Goal: Information Seeking & Learning: Learn about a topic

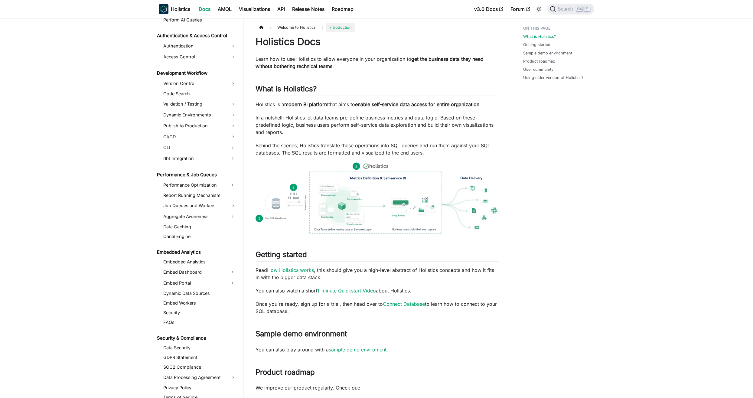
scroll to position [373, 0]
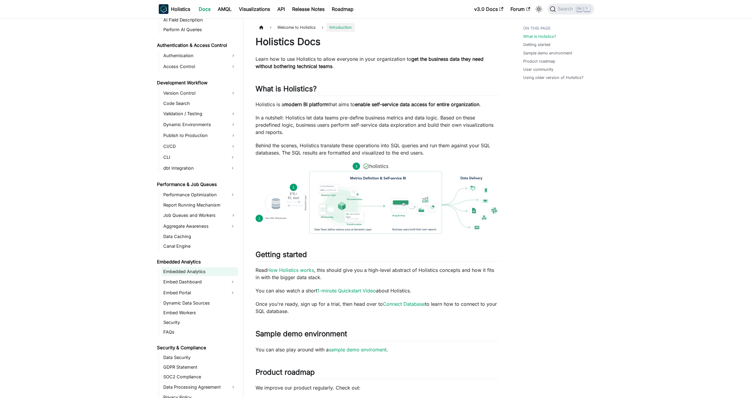
click at [199, 273] on link "Embedded Analytics" at bounding box center [199, 271] width 77 height 8
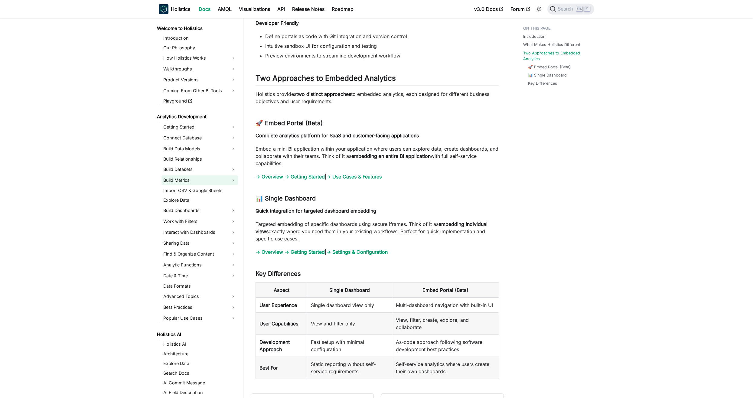
click at [205, 180] on link "Build Metrics" at bounding box center [199, 180] width 77 height 10
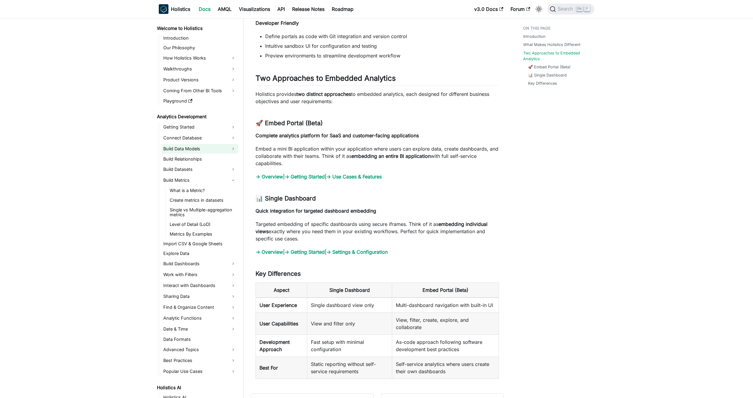
click at [198, 145] on link "Build Data Models" at bounding box center [199, 149] width 77 height 10
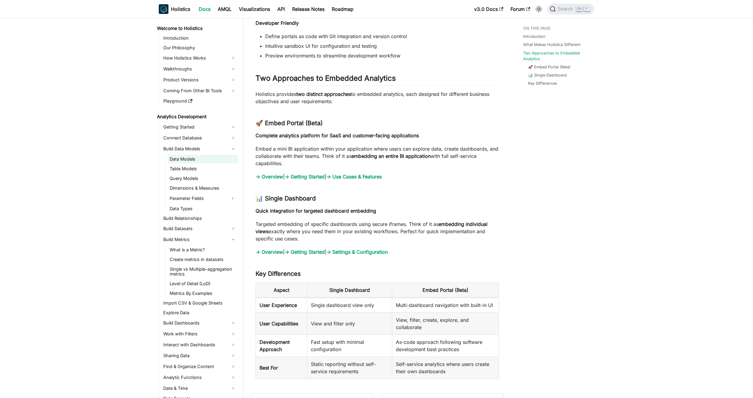
click at [195, 158] on link "Data Models" at bounding box center [203, 159] width 70 height 8
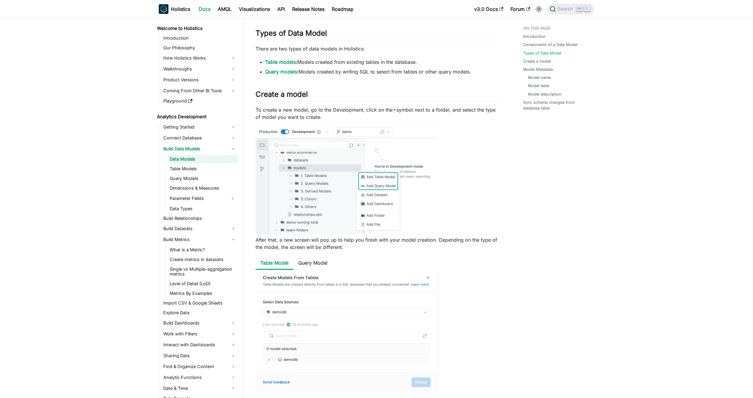
scroll to position [484, 0]
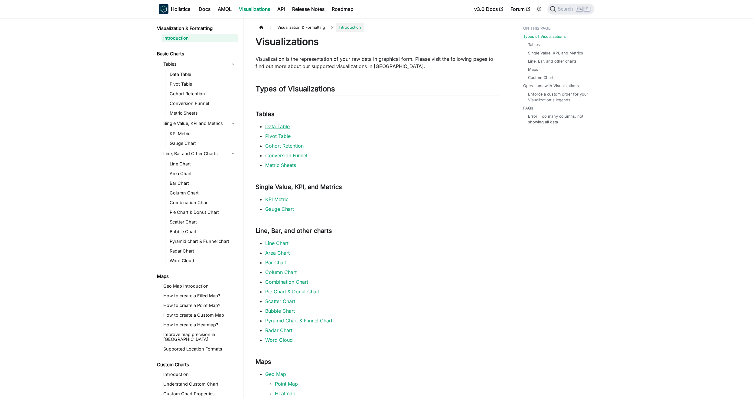
click at [280, 128] on link "Data Table" at bounding box center [277, 126] width 24 height 6
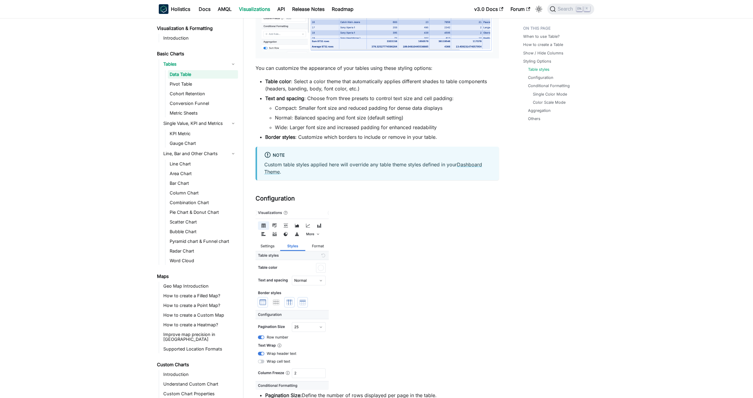
scroll to position [968, 0]
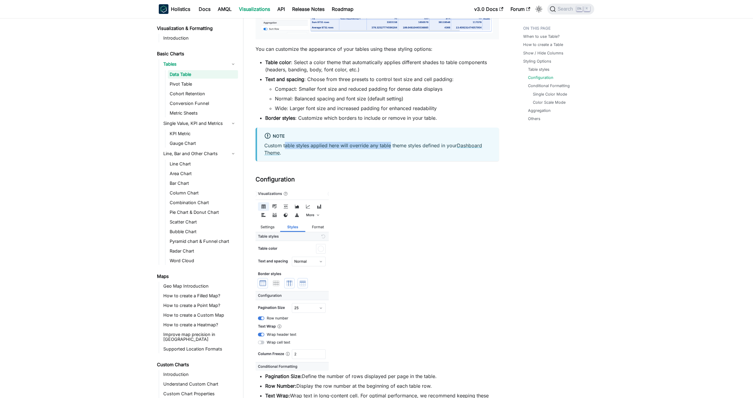
drag, startPoint x: 285, startPoint y: 145, endPoint x: 390, endPoint y: 146, distance: 104.6
click at [390, 146] on p "Custom table styles applied here will override any table theme styles defined i…" at bounding box center [377, 149] width 227 height 15
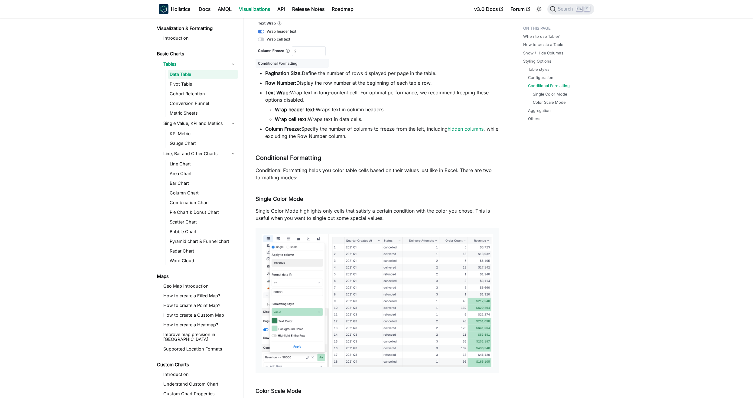
scroll to position [1331, 0]
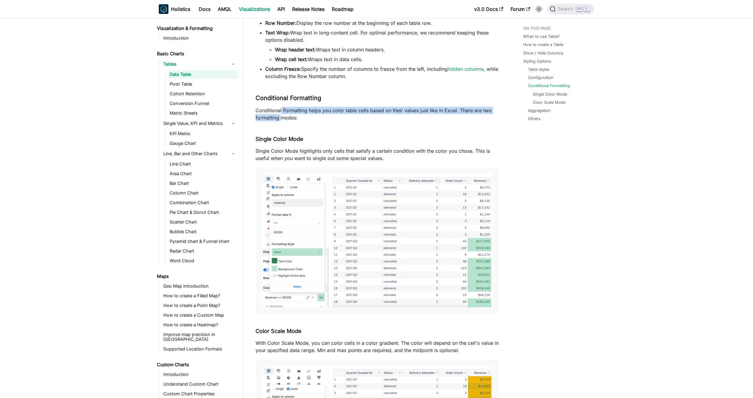
click at [281, 113] on p "Conditional Formatting helps you color table cells based on their values just l…" at bounding box center [377, 114] width 243 height 15
drag, startPoint x: 281, startPoint y: 113, endPoint x: 314, endPoint y: 151, distance: 50.4
click at [314, 151] on p "Single Color Mode highlights only cells that satisfy a certain condition with t…" at bounding box center [377, 154] width 243 height 15
drag, startPoint x: 314, startPoint y: 151, endPoint x: 296, endPoint y: 152, distance: 17.9
click at [296, 152] on p "Single Color Mode highlights only cells that satisfy a certain condition with t…" at bounding box center [377, 154] width 243 height 15
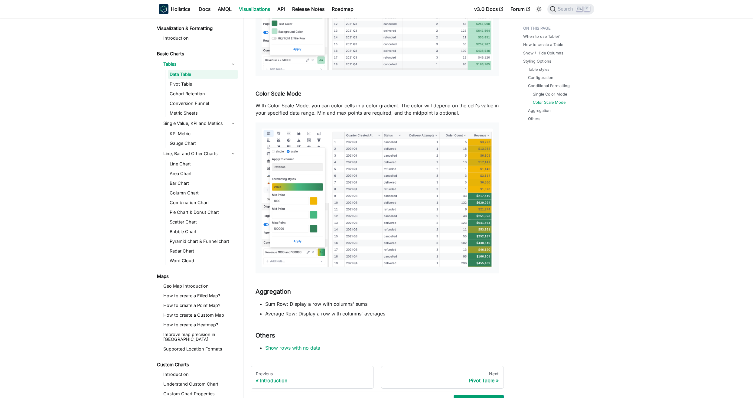
scroll to position [1612, 0]
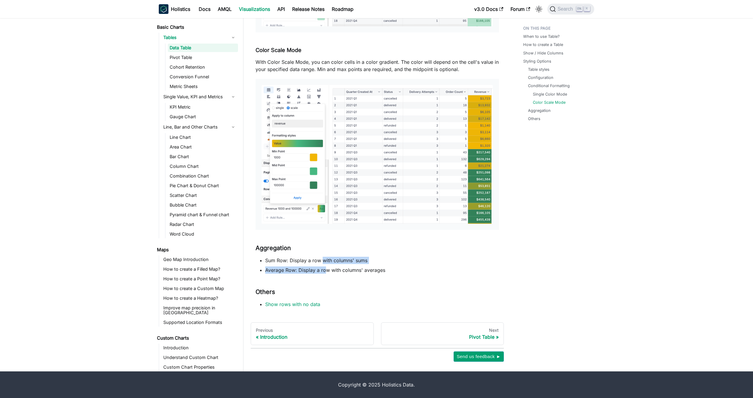
drag, startPoint x: 324, startPoint y: 270, endPoint x: 323, endPoint y: 260, distance: 10.4
click at [323, 260] on ul "Sum Row: Display a row with columns' sums Average Row: Display a row with colum…" at bounding box center [377, 265] width 243 height 17
click at [535, 111] on link "Aggregation" at bounding box center [540, 111] width 23 height 6
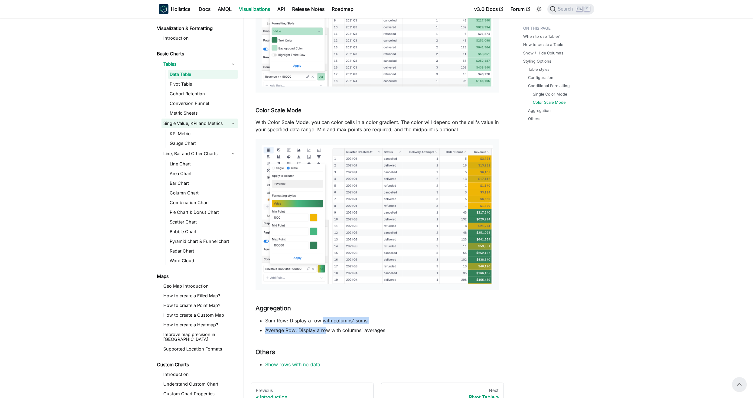
scroll to position [1551, 0]
click at [200, 87] on link "Pivot Table" at bounding box center [203, 84] width 70 height 8
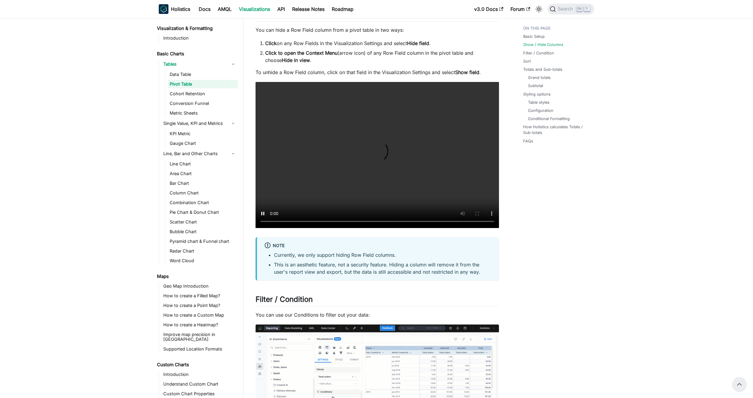
scroll to position [512, 0]
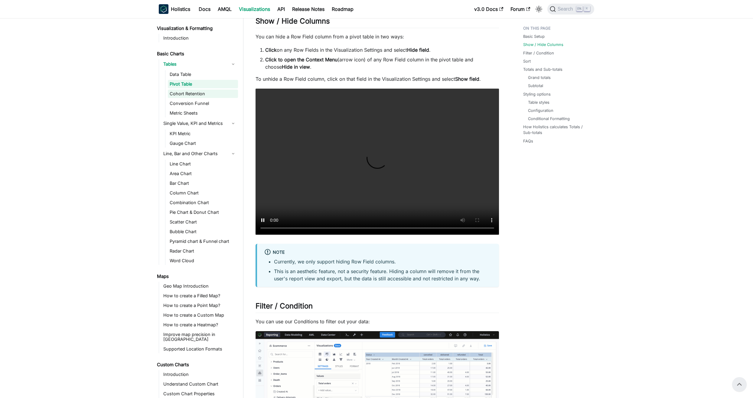
click at [205, 92] on link "Cohort Retention" at bounding box center [203, 94] width 70 height 8
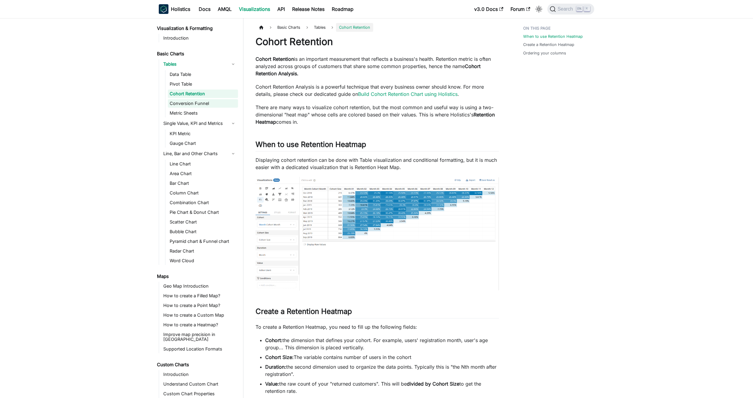
click at [205, 101] on link "Conversion Funnel" at bounding box center [203, 103] width 70 height 8
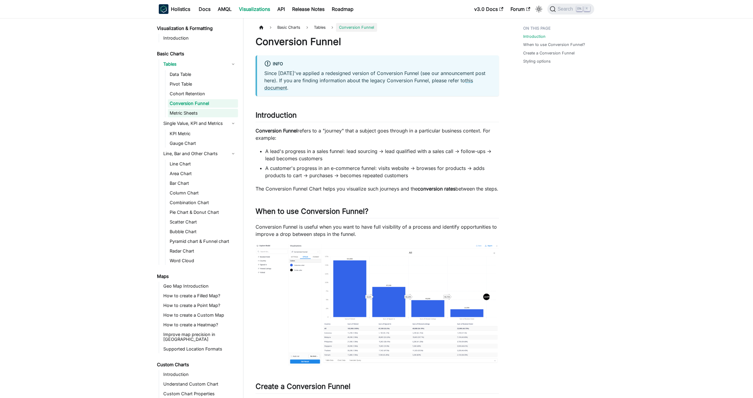
click at [205, 115] on link "Metric Sheets" at bounding box center [203, 113] width 70 height 8
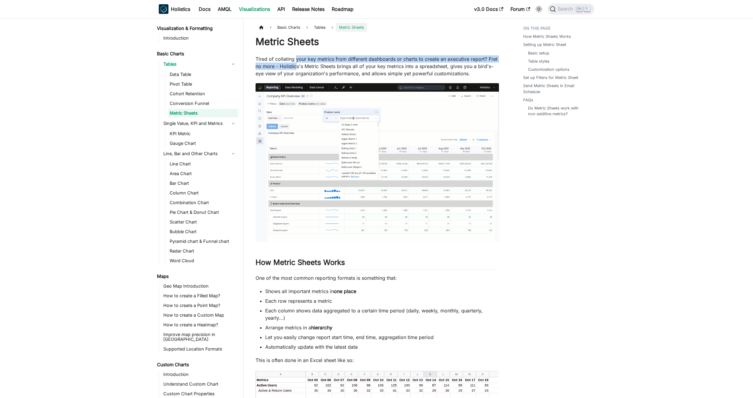
click at [297, 63] on p "Tired of collating your key metrics from different dashboards or charts to crea…" at bounding box center [377, 66] width 243 height 22
drag, startPoint x: 297, startPoint y: 63, endPoint x: 296, endPoint y: 72, distance: 8.8
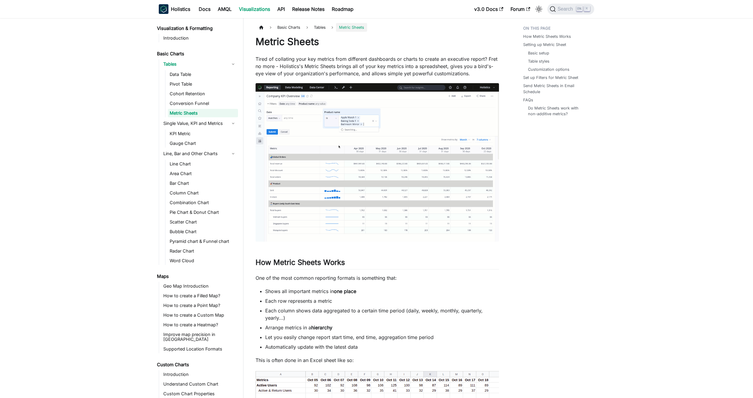
click at [296, 72] on p "Tired of collating your key metrics from different dashboards or charts to crea…" at bounding box center [377, 66] width 243 height 22
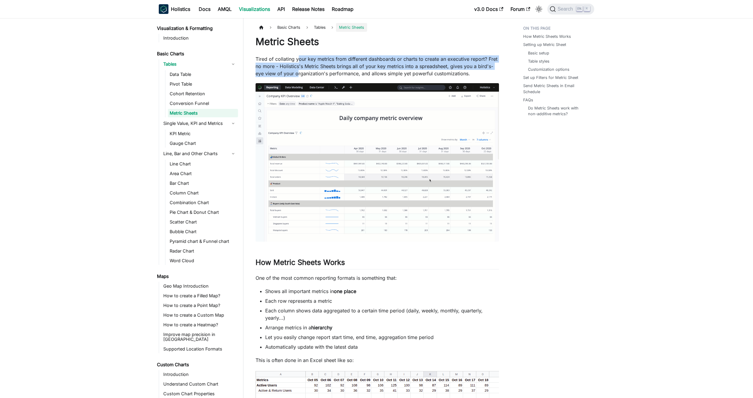
drag, startPoint x: 298, startPoint y: 73, endPoint x: 298, endPoint y: 61, distance: 11.2
click at [298, 61] on p "Tired of collating your key metrics from different dashboards or charts to crea…" at bounding box center [377, 66] width 243 height 22
drag, startPoint x: 298, startPoint y: 61, endPoint x: 297, endPoint y: 65, distance: 3.7
click at [297, 65] on p "Tired of collating your key metrics from different dashboards or charts to crea…" at bounding box center [377, 66] width 243 height 22
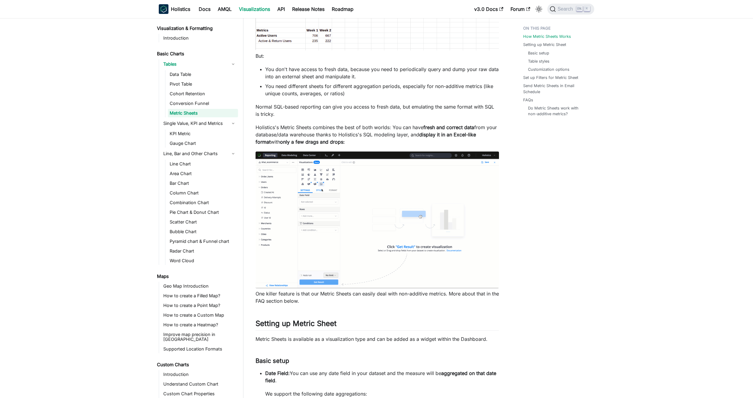
scroll to position [393, 0]
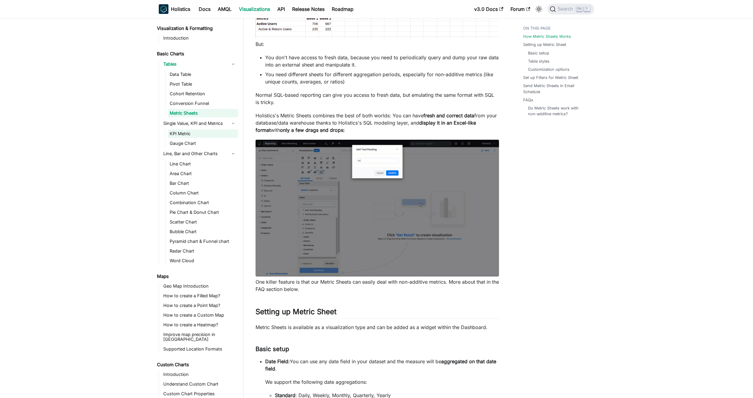
click at [191, 135] on link "KPI Metric" at bounding box center [203, 133] width 70 height 8
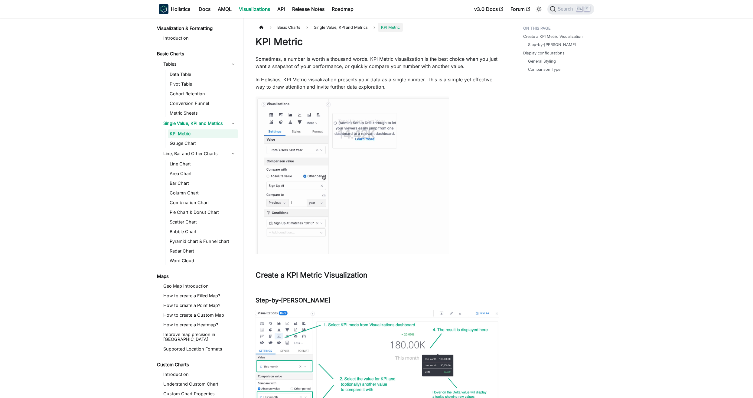
click at [410, 169] on img at bounding box center [353, 175] width 194 height 158
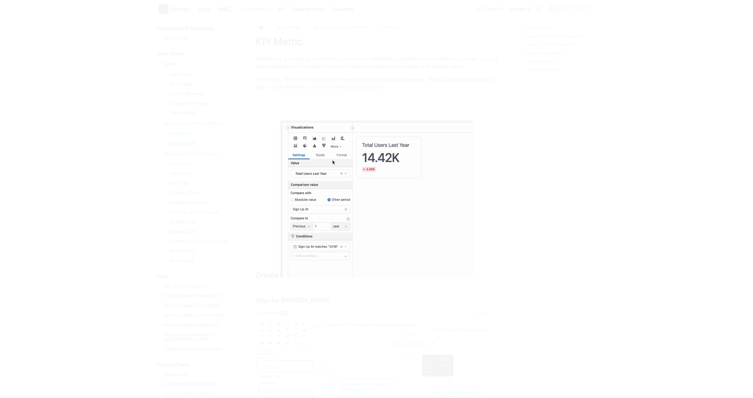
click at [279, 210] on div at bounding box center [376, 199] width 753 height 398
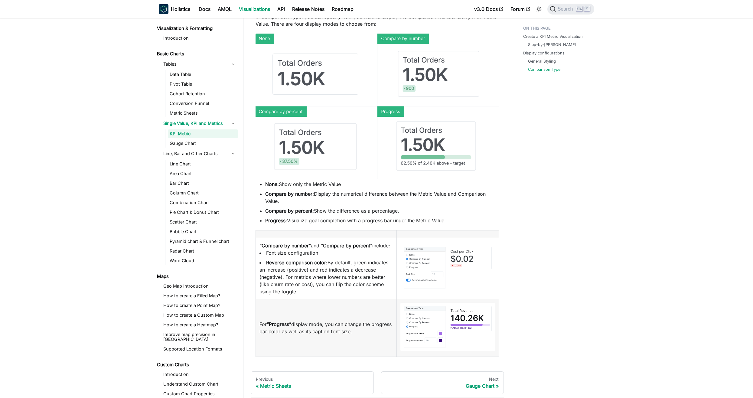
scroll to position [1136, 0]
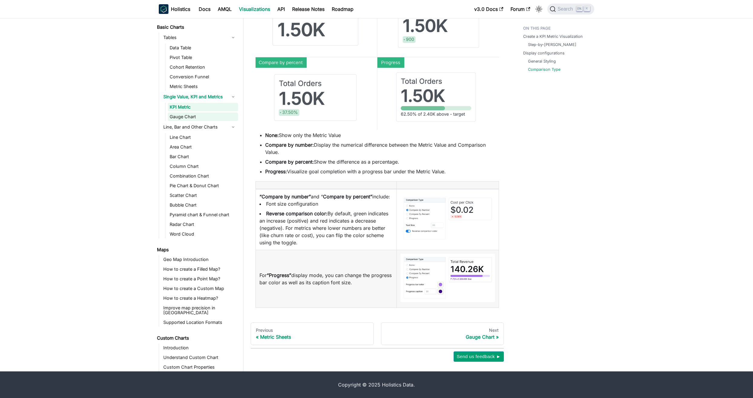
click at [195, 115] on link "Gauge Chart" at bounding box center [203, 116] width 70 height 8
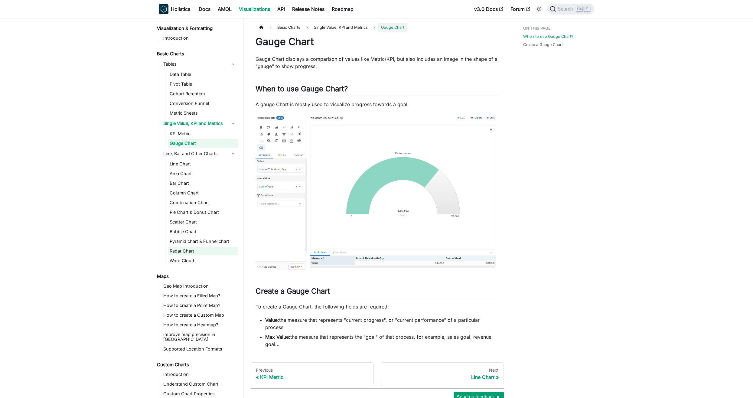
click at [190, 253] on link "Radar Chart" at bounding box center [203, 251] width 70 height 8
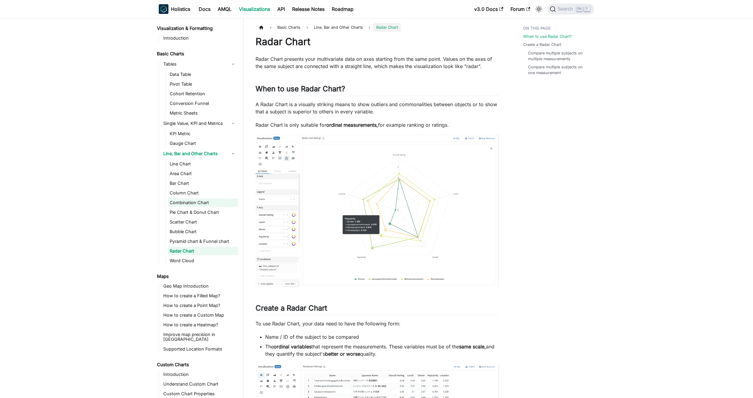
click at [206, 203] on link "Combination Chart" at bounding box center [203, 202] width 70 height 8
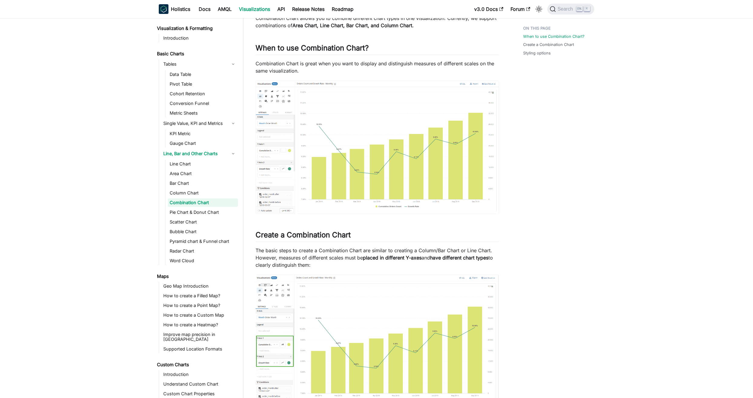
scroll to position [37, 0]
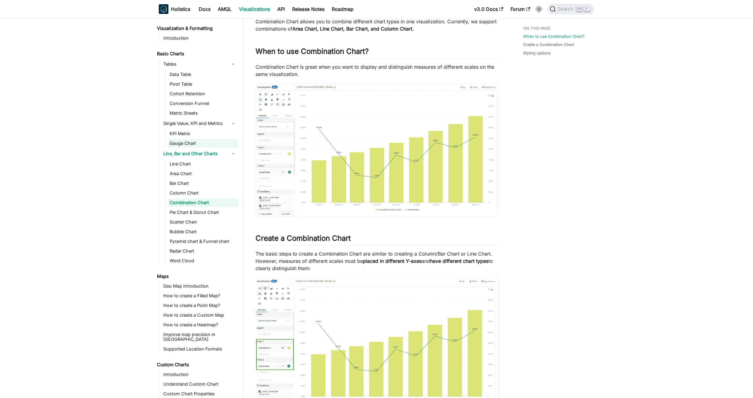
click at [197, 147] on link "Gauge Chart" at bounding box center [203, 143] width 70 height 8
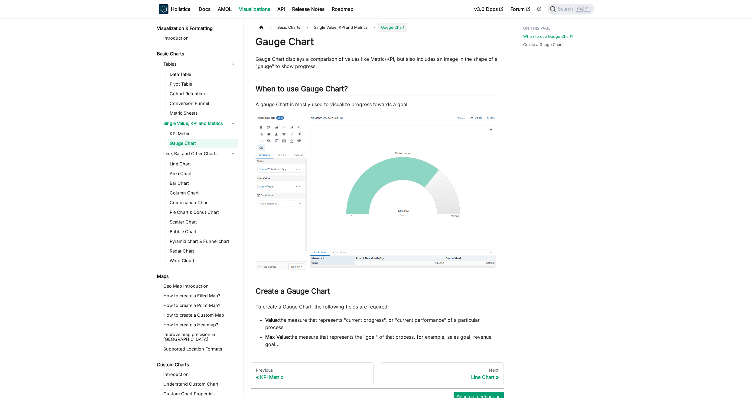
click at [200, 138] on ul "KPI Metric Gauge Chart" at bounding box center [201, 138] width 73 height 18
click at [205, 135] on link "KPI Metric" at bounding box center [203, 133] width 70 height 8
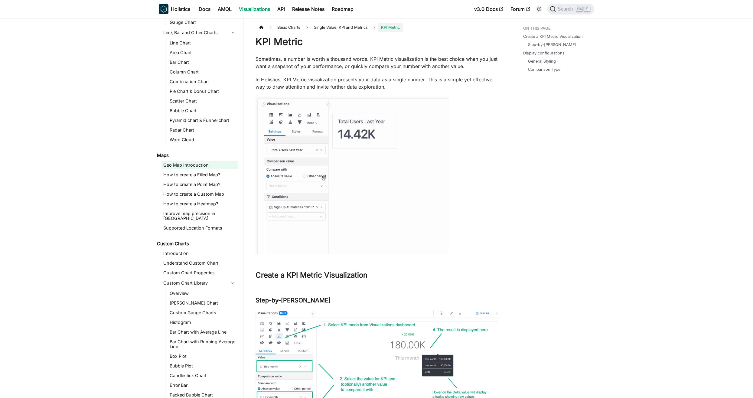
scroll to position [151, 0]
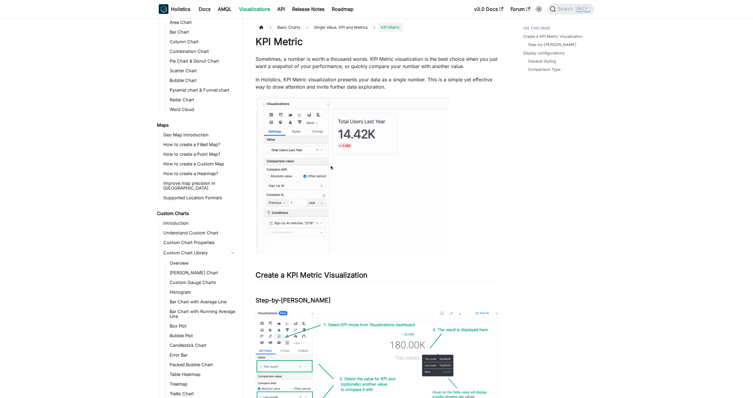
click at [182, 210] on link "Custom Charts" at bounding box center [196, 213] width 83 height 8
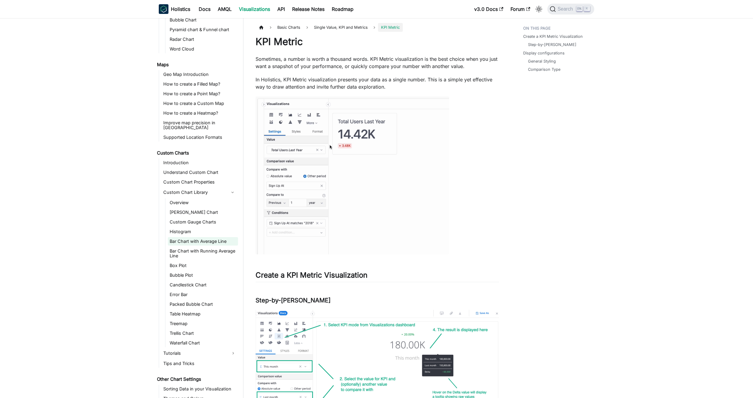
scroll to position [224, 0]
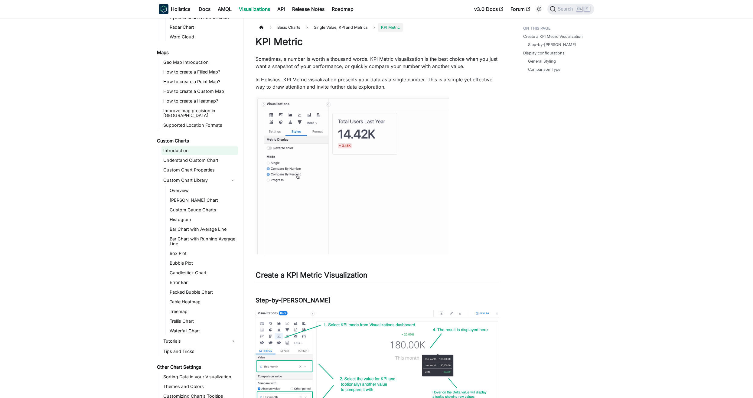
click at [194, 146] on link "Introduction" at bounding box center [199, 150] width 77 height 8
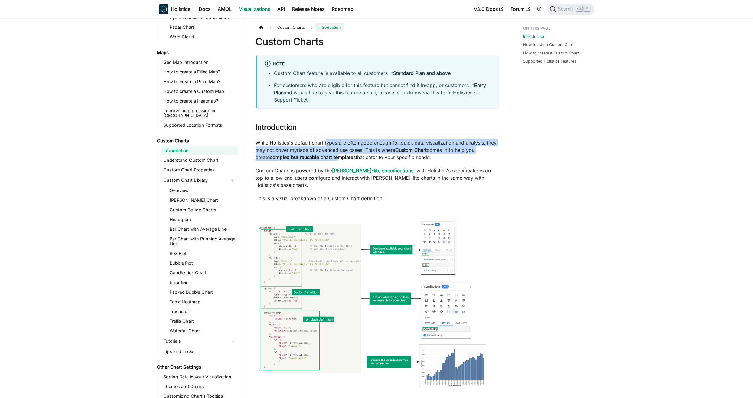
drag, startPoint x: 324, startPoint y: 154, endPoint x: 327, endPoint y: 142, distance: 12.5
click at [327, 142] on p "While Holistics's default chart types are often good enough for quick data visu…" at bounding box center [377, 150] width 243 height 22
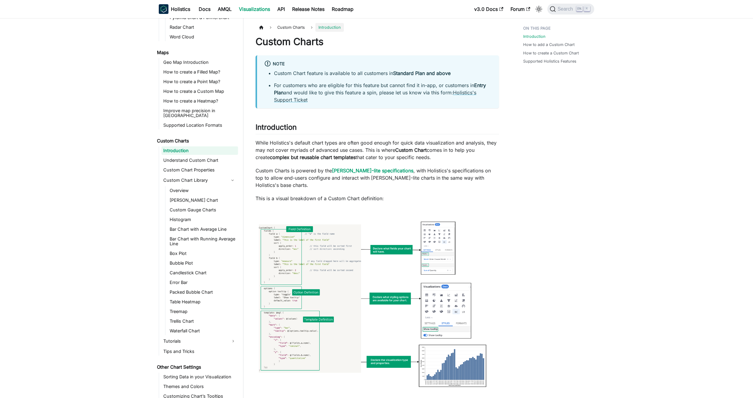
drag, startPoint x: 327, startPoint y: 142, endPoint x: 316, endPoint y: 174, distance: 33.3
click at [316, 174] on p "Custom Charts is powered by the Vega-lite specifications , with Holistics's spe…" at bounding box center [377, 178] width 243 height 22
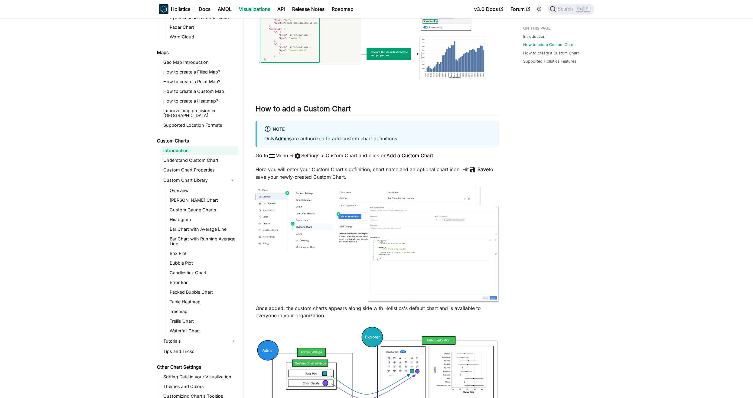
scroll to position [393, 0]
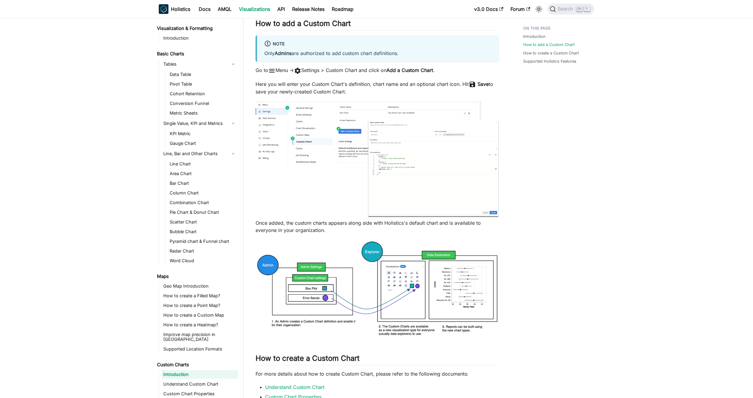
scroll to position [52, 0]
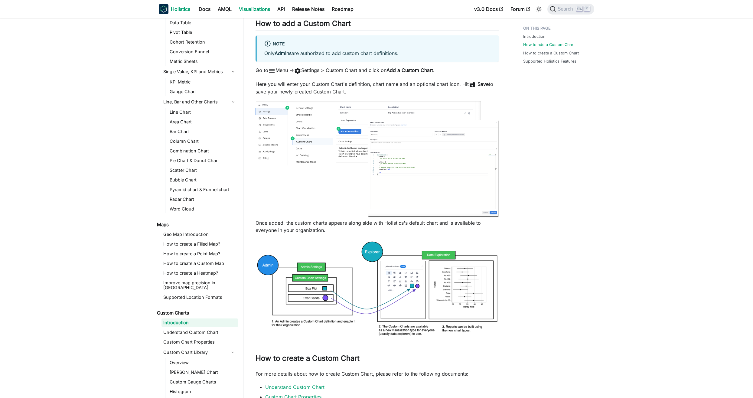
click at [173, 9] on b "Holistics" at bounding box center [180, 8] width 19 height 7
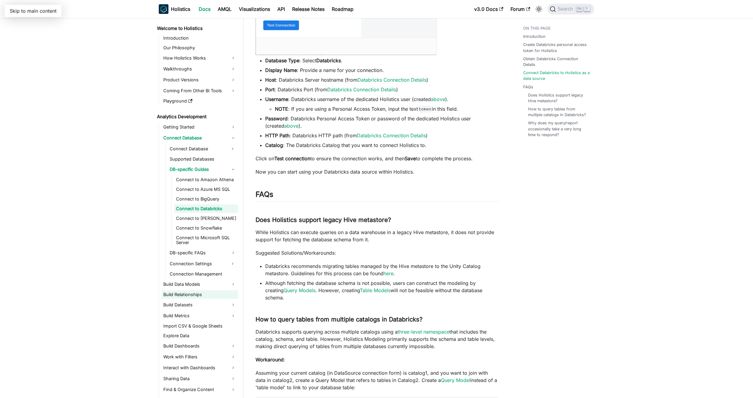
scroll to position [91, 0]
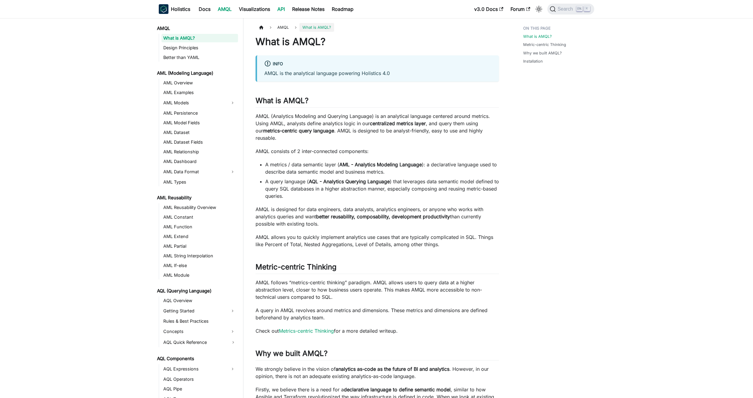
click at [283, 10] on link "API" at bounding box center [281, 9] width 15 height 10
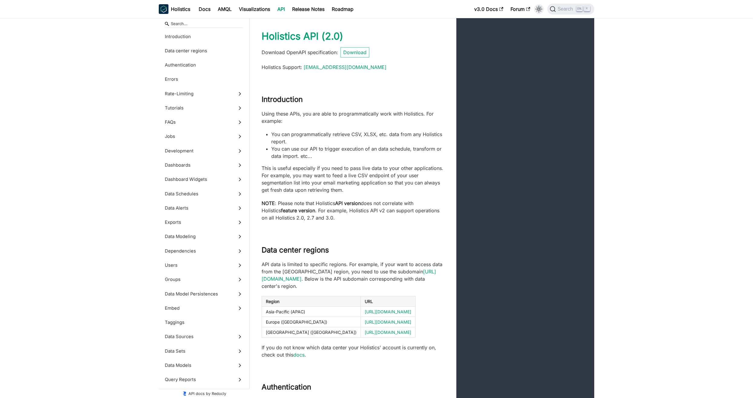
click at [536, 8] on icon "Switch between dark and light mode (currently light mode)" at bounding box center [538, 8] width 7 height 7
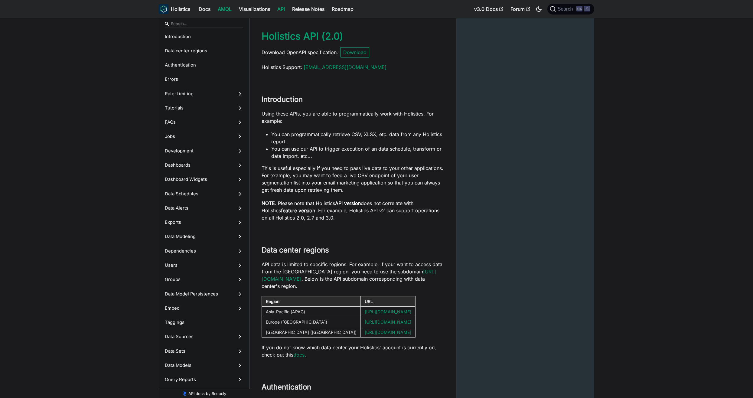
click at [228, 9] on link "AMQL" at bounding box center [224, 9] width 21 height 10
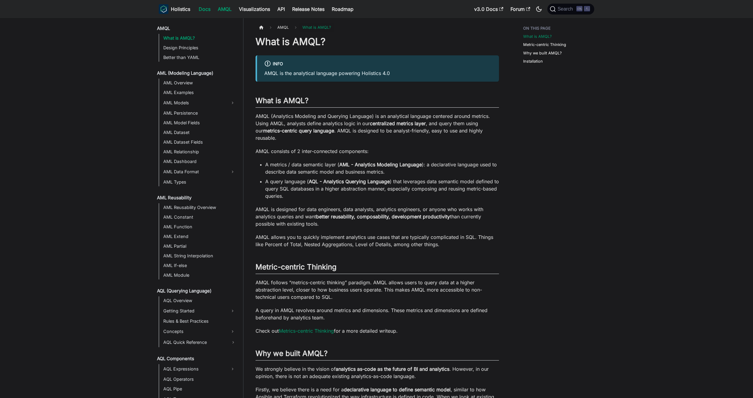
click at [210, 8] on link "Docs" at bounding box center [204, 9] width 19 height 10
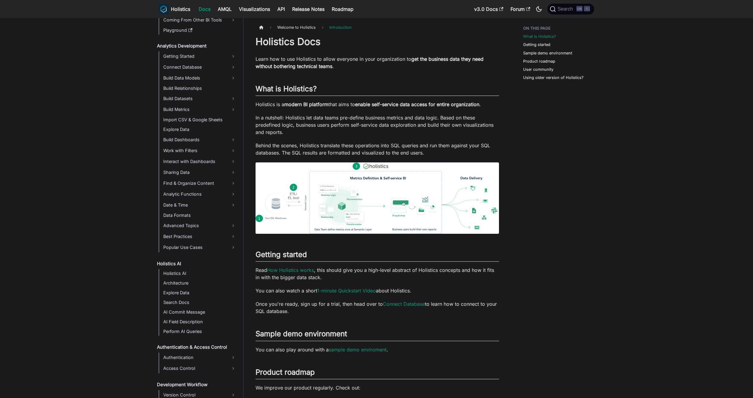
scroll to position [70, 0]
click at [182, 236] on link "Best Practices" at bounding box center [199, 237] width 77 height 10
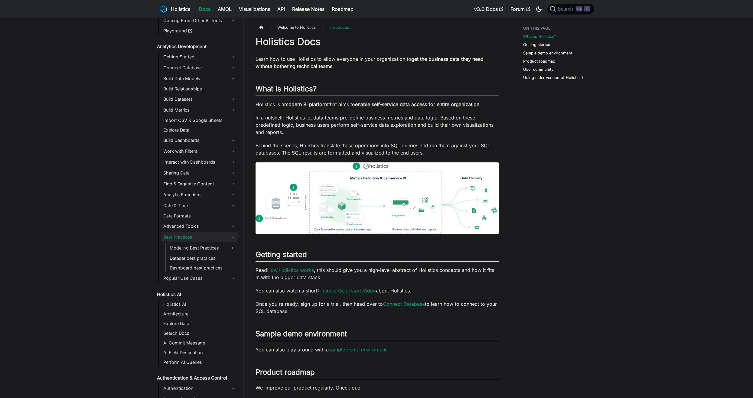
click at [182, 236] on link "Best Practices" at bounding box center [199, 237] width 77 height 10
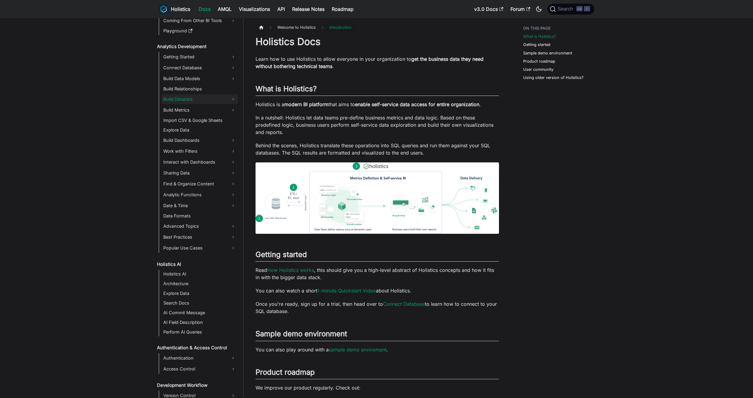
click at [193, 100] on link "Build Datasets" at bounding box center [199, 99] width 77 height 10
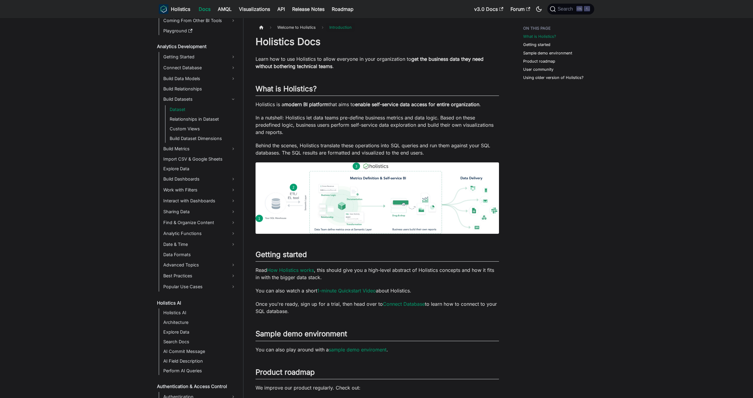
click at [192, 110] on link "Dataset" at bounding box center [203, 109] width 70 height 8
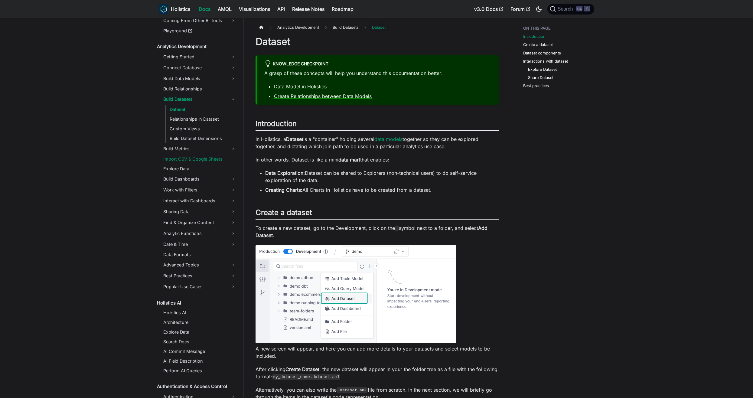
click at [203, 162] on link "Import CSV & Google Sheets" at bounding box center [199, 159] width 77 height 8
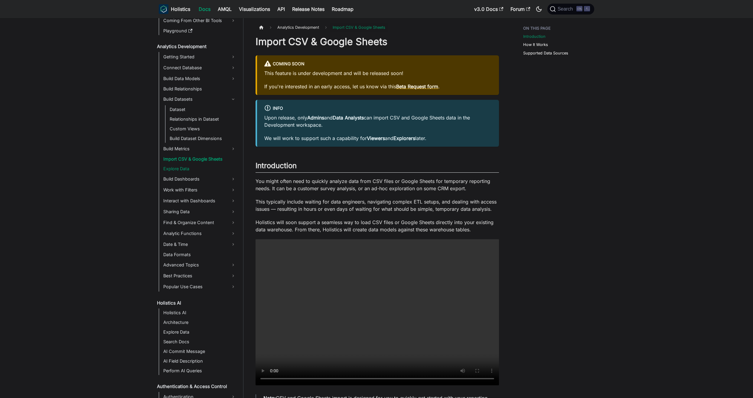
click at [182, 168] on link "Explore Data" at bounding box center [199, 169] width 77 height 8
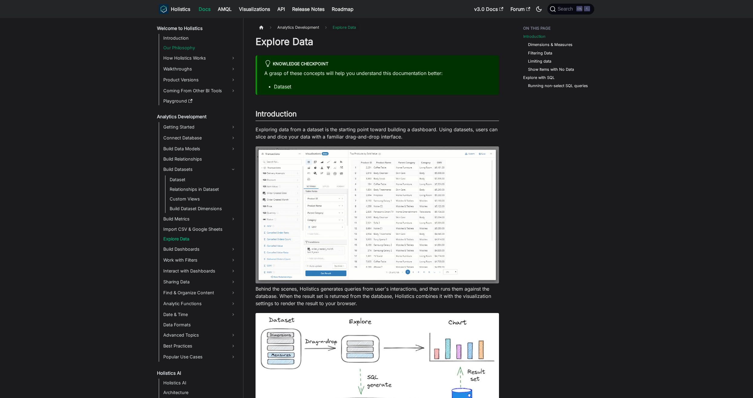
click at [202, 45] on link "Our Philosophy" at bounding box center [199, 48] width 77 height 8
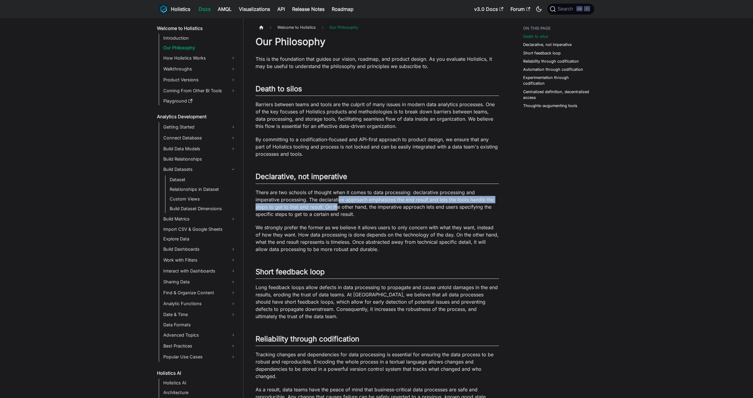
drag, startPoint x: 339, startPoint y: 206, endPoint x: 339, endPoint y: 202, distance: 3.3
click at [339, 202] on p "There are two schools of thought when it comes to data processing: declarative …" at bounding box center [377, 203] width 243 height 29
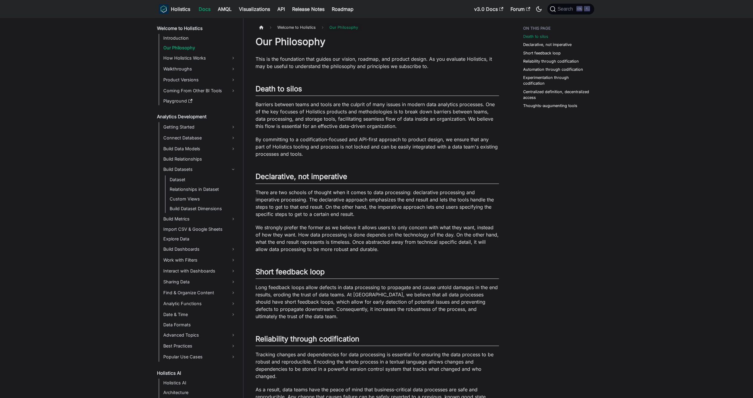
drag, startPoint x: 339, startPoint y: 202, endPoint x: 342, endPoint y: 229, distance: 26.8
click at [342, 229] on p "We strongly prefer the former as we believe it allows users to only concern wit…" at bounding box center [377, 238] width 243 height 29
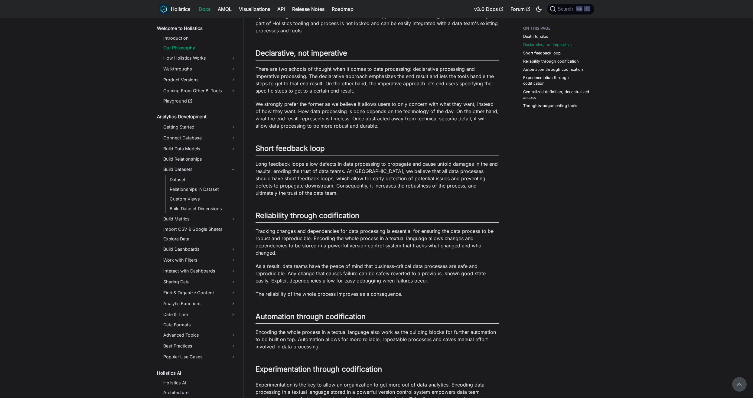
scroll to position [121, 0]
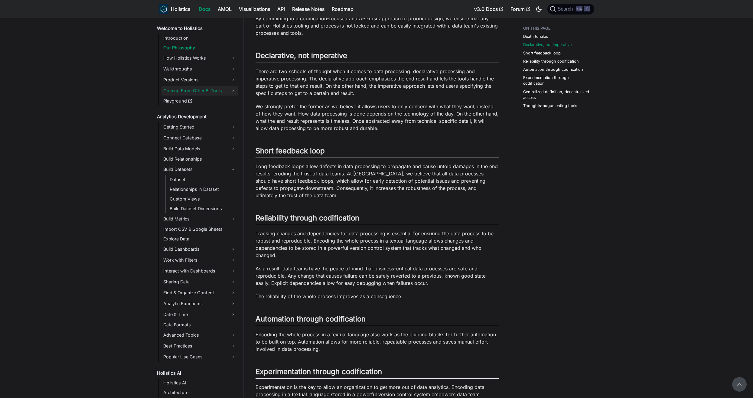
click at [193, 92] on link "Coming From Other BI Tools" at bounding box center [199, 91] width 77 height 10
click at [199, 91] on link "Coming From Other BI Tools" at bounding box center [199, 91] width 77 height 10
click at [198, 99] on link "Looker" at bounding box center [197, 102] width 59 height 10
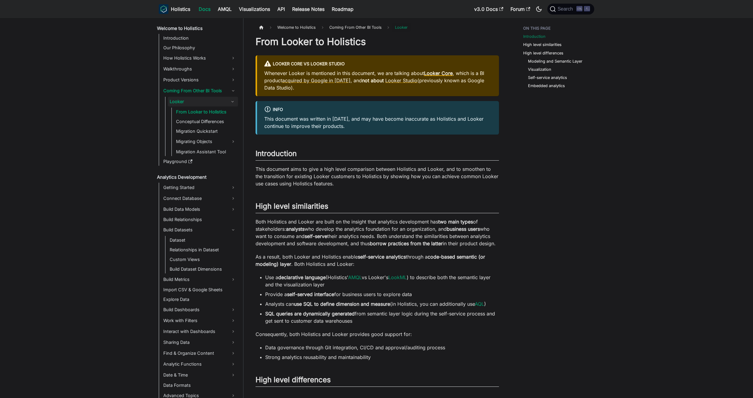
click at [444, 72] on link "Looker Core" at bounding box center [438, 73] width 29 height 6
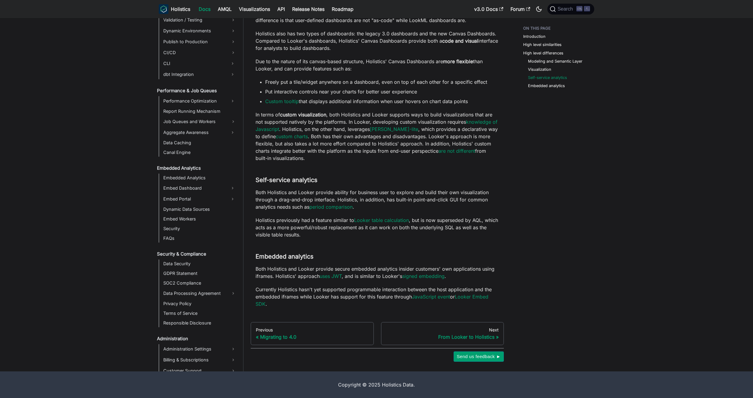
scroll to position [532, 0]
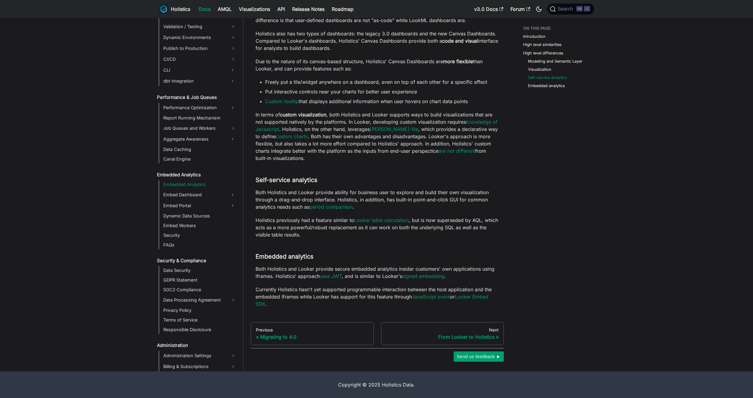
click at [202, 186] on link "Embedded Analytics" at bounding box center [199, 184] width 77 height 8
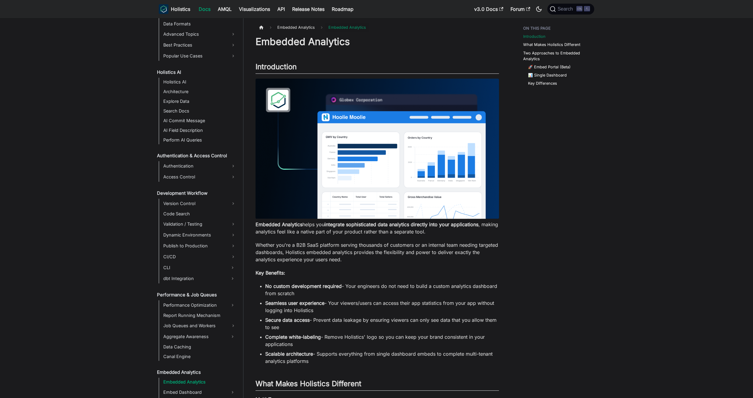
scroll to position [351, 0]
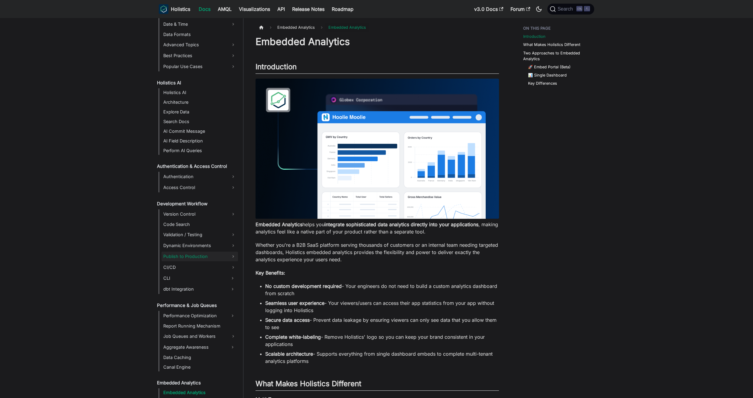
click at [183, 258] on link "Publish to Production" at bounding box center [199, 257] width 77 height 10
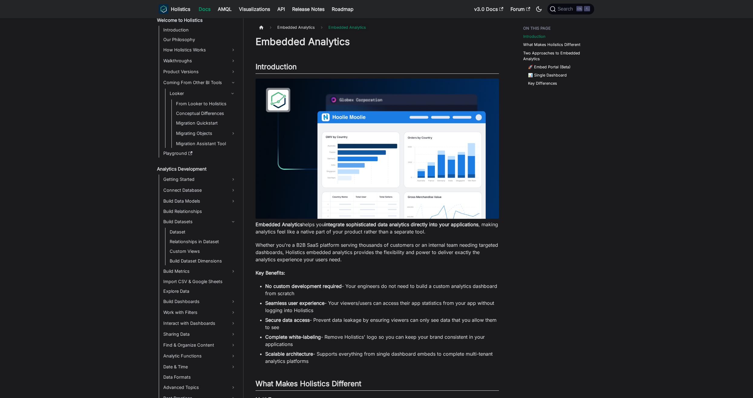
scroll to position [0, 0]
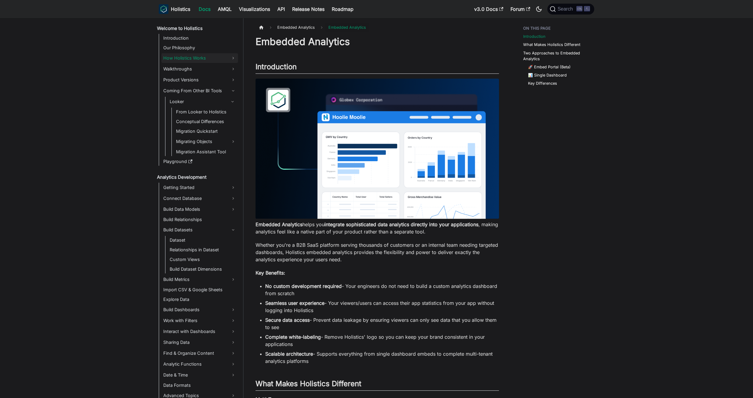
click at [189, 59] on link "How Holistics Works" at bounding box center [199, 58] width 77 height 10
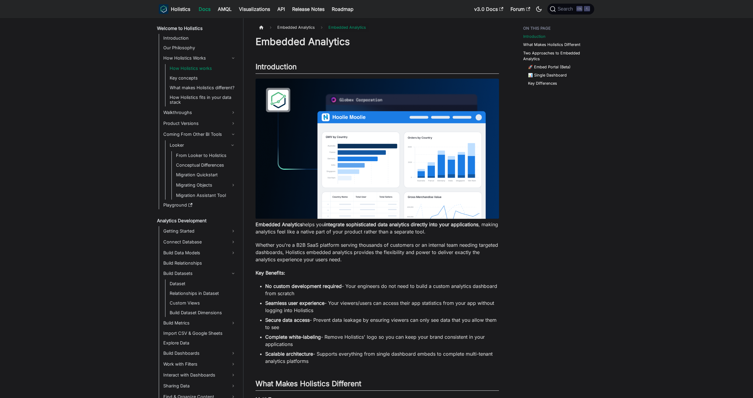
click at [204, 68] on link "How Holistics works" at bounding box center [203, 68] width 70 height 8
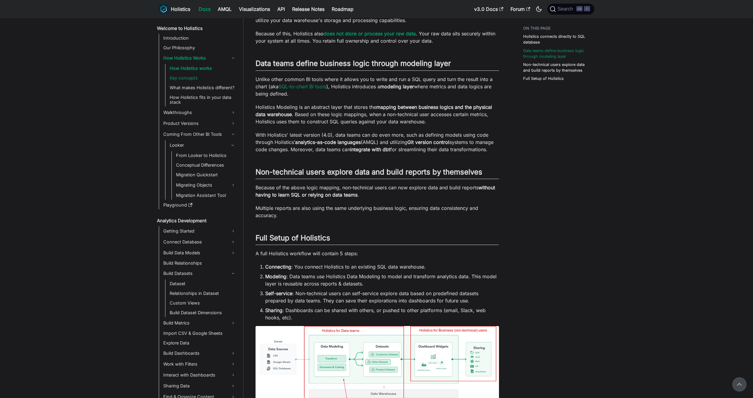
click at [197, 78] on link "Key concepts" at bounding box center [203, 78] width 70 height 8
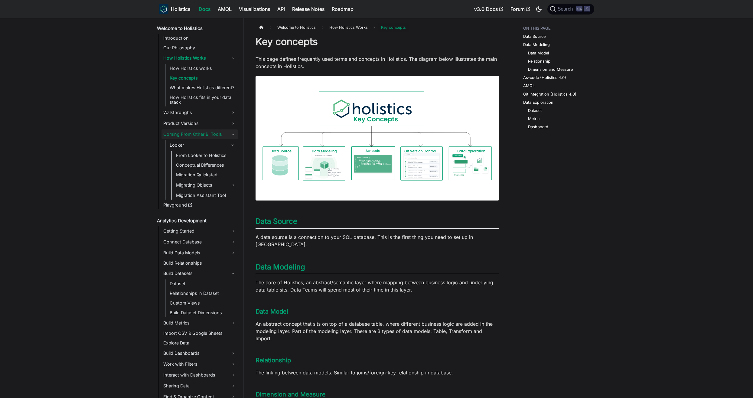
click at [197, 133] on link "Coming From Other BI Tools" at bounding box center [199, 134] width 77 height 10
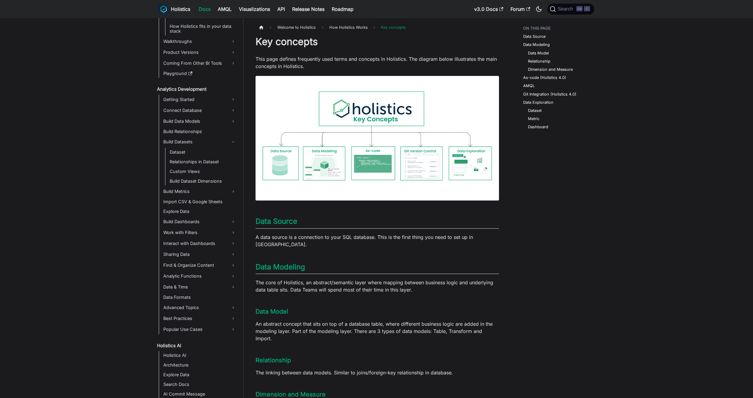
scroll to position [60, 0]
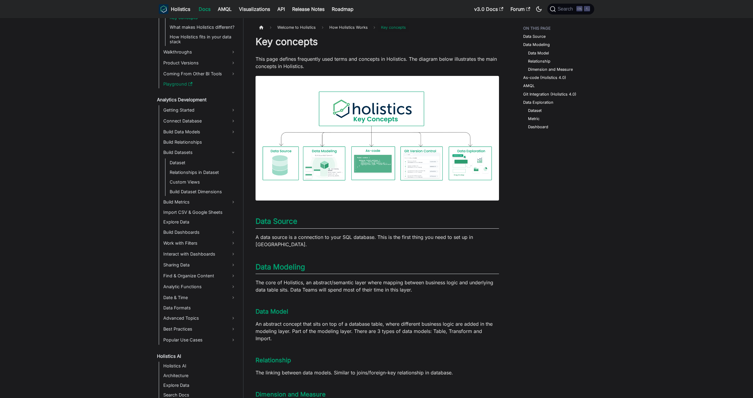
click at [178, 83] on link "Playground" at bounding box center [199, 84] width 77 height 8
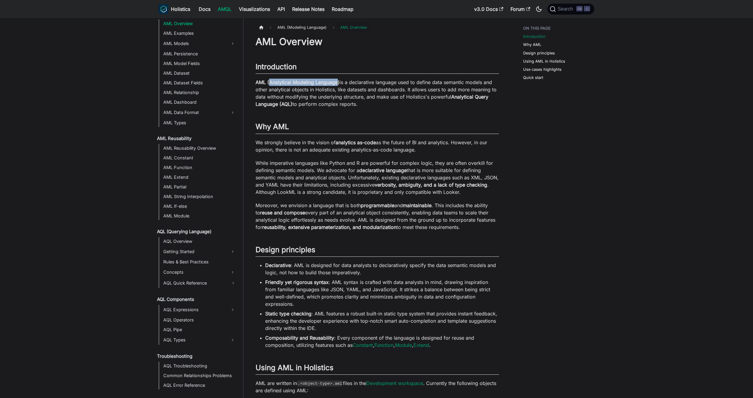
drag, startPoint x: 269, startPoint y: 82, endPoint x: 337, endPoint y: 84, distance: 67.8
click at [337, 84] on strong "AML (Analytical Modeling Language)" at bounding box center [298, 82] width 84 height 6
drag, startPoint x: 337, startPoint y: 84, endPoint x: 332, endPoint y: 83, distance: 4.7
copy strong "Analytical Modeling Language"
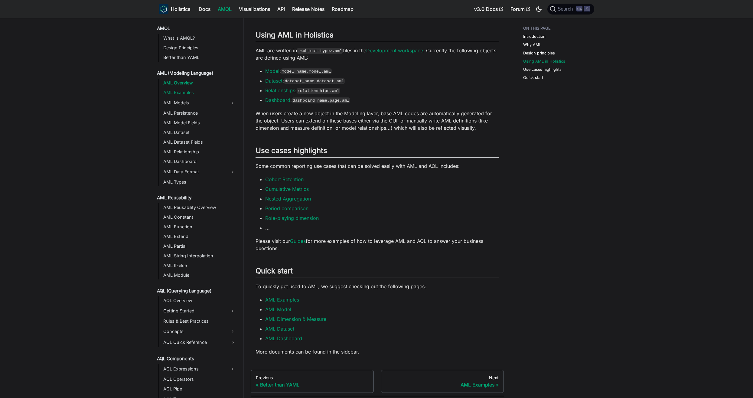
click at [194, 94] on link "AML Examples" at bounding box center [199, 92] width 77 height 8
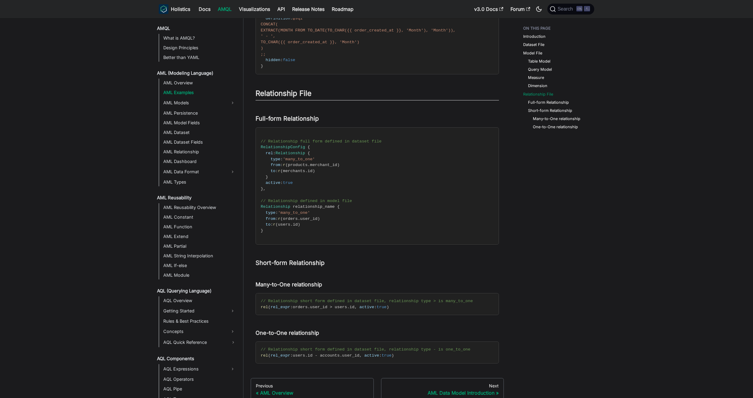
scroll to position [1149, 0]
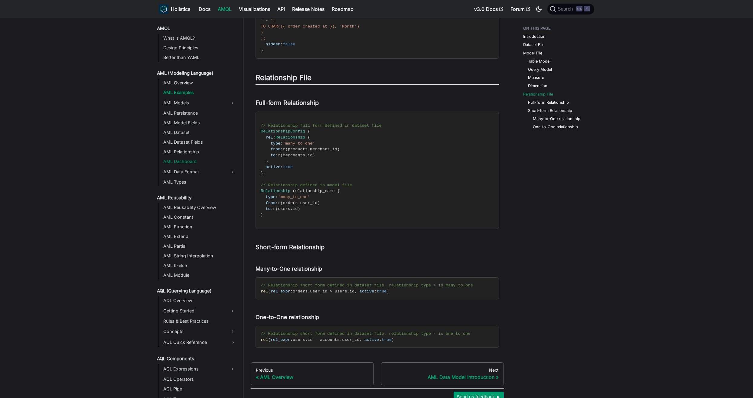
click at [188, 160] on link "AML Dashboard" at bounding box center [199, 161] width 77 height 8
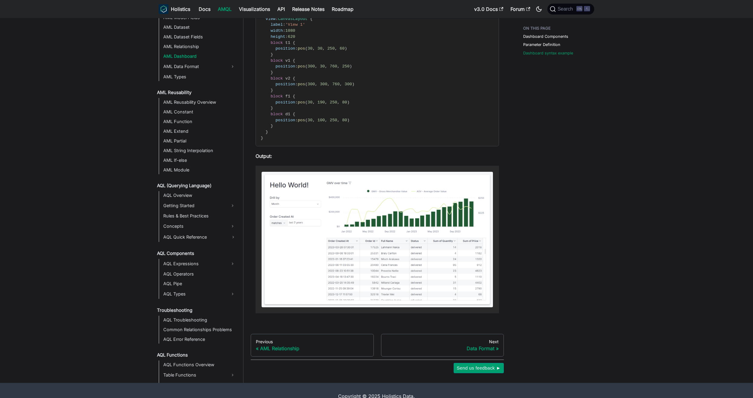
scroll to position [91, 0]
click at [185, 285] on link "AQL Pipe" at bounding box center [199, 283] width 77 height 8
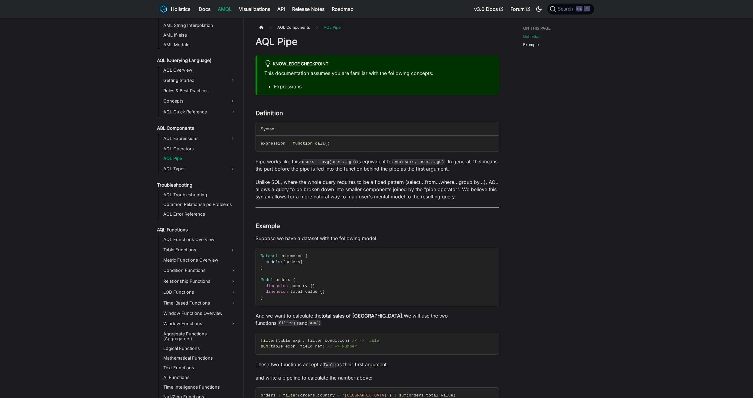
scroll to position [241, 0]
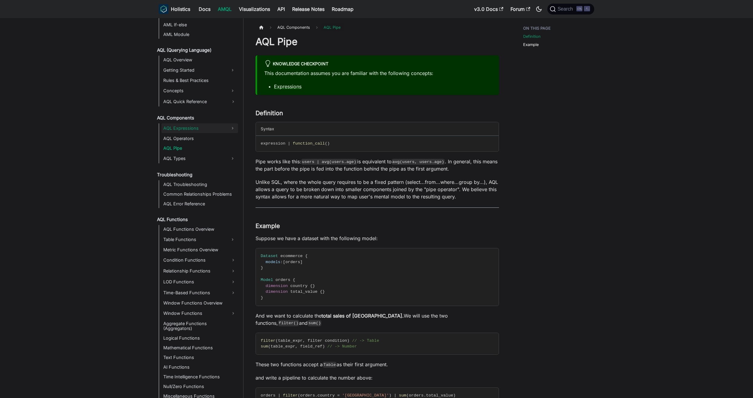
click at [203, 129] on link "AQL Expressions" at bounding box center [194, 128] width 66 height 10
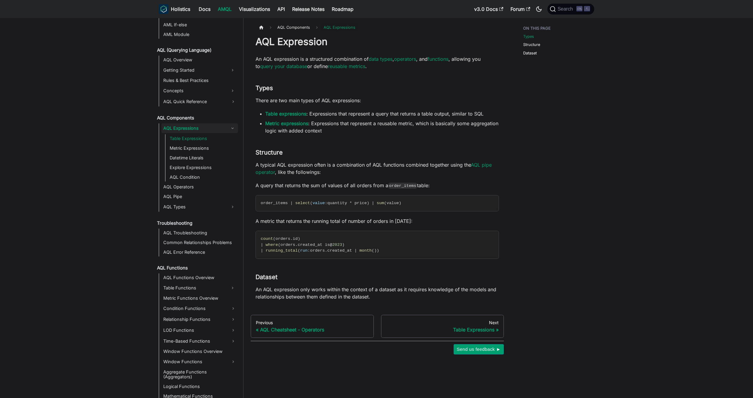
click at [202, 136] on link "Table Expressions" at bounding box center [203, 138] width 70 height 8
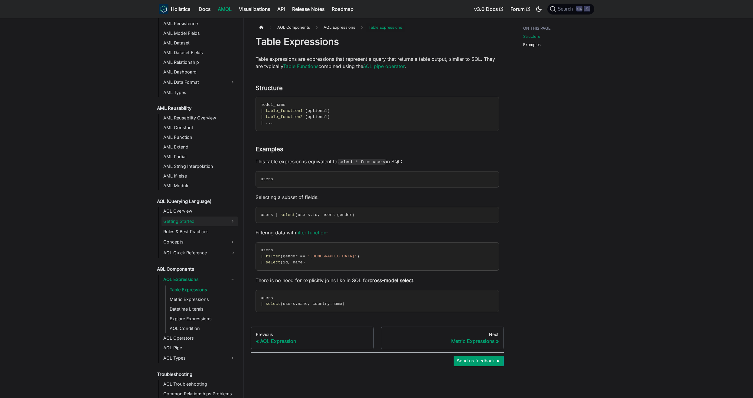
scroll to position [59, 0]
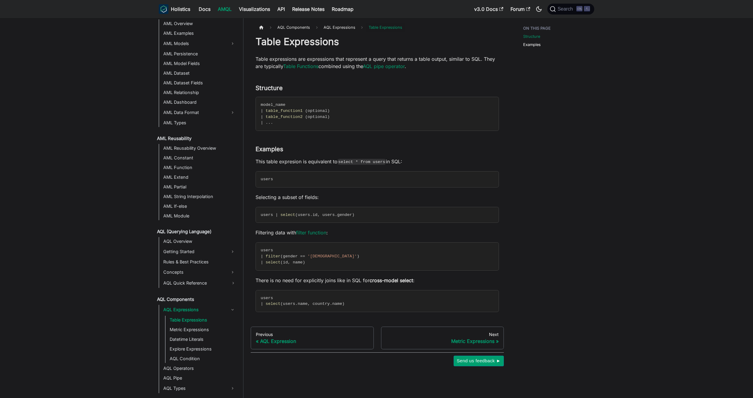
click at [220, 152] on ul "AML Reusability Overview AML Constant AML Function AML Extend AML Partial AML S…" at bounding box center [198, 182] width 79 height 76
click at [211, 150] on link "AML Reusability Overview" at bounding box center [199, 148] width 77 height 8
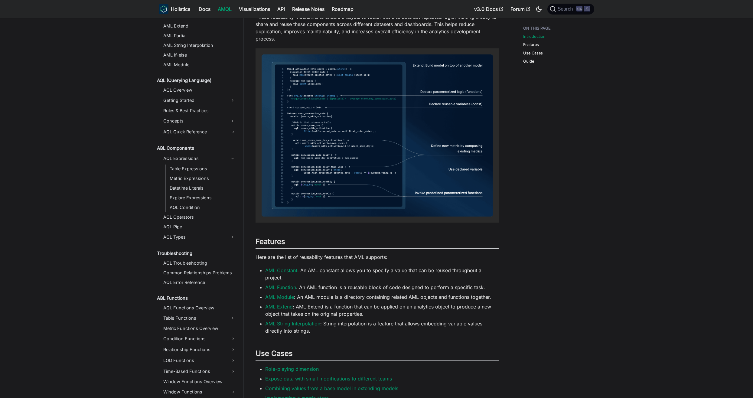
scroll to position [272, 0]
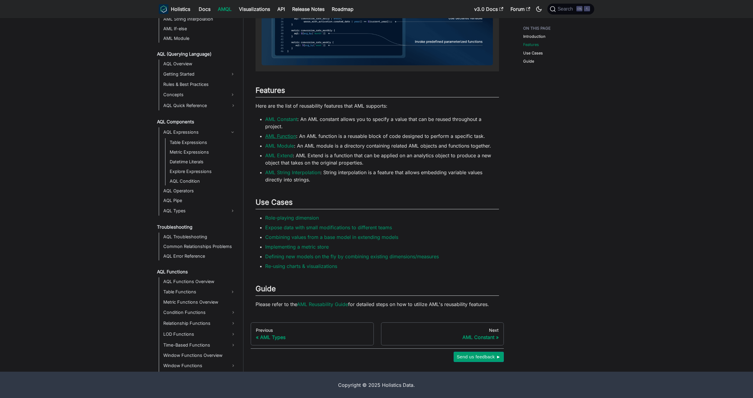
click at [289, 139] on link "AML Function" at bounding box center [280, 136] width 31 height 6
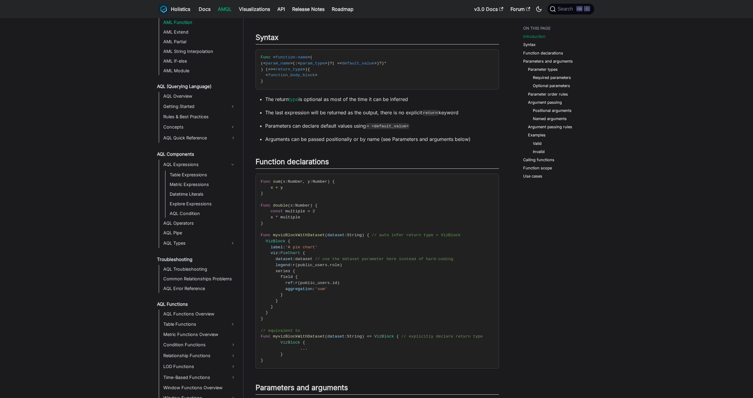
scroll to position [121, 0]
